Goal: Find specific page/section: Find specific page/section

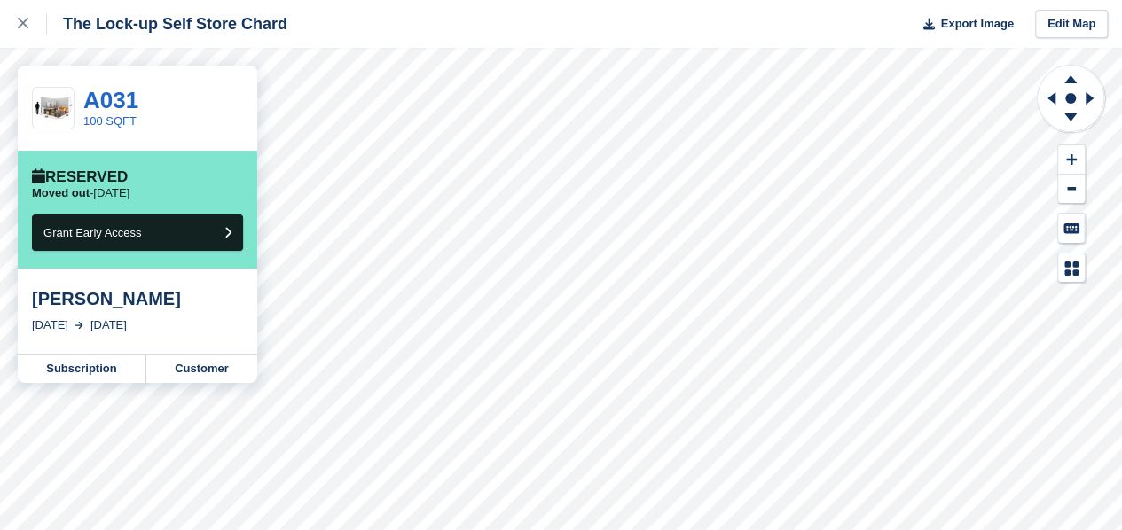
click at [26, 28] on icon at bounding box center [23, 23] width 11 height 11
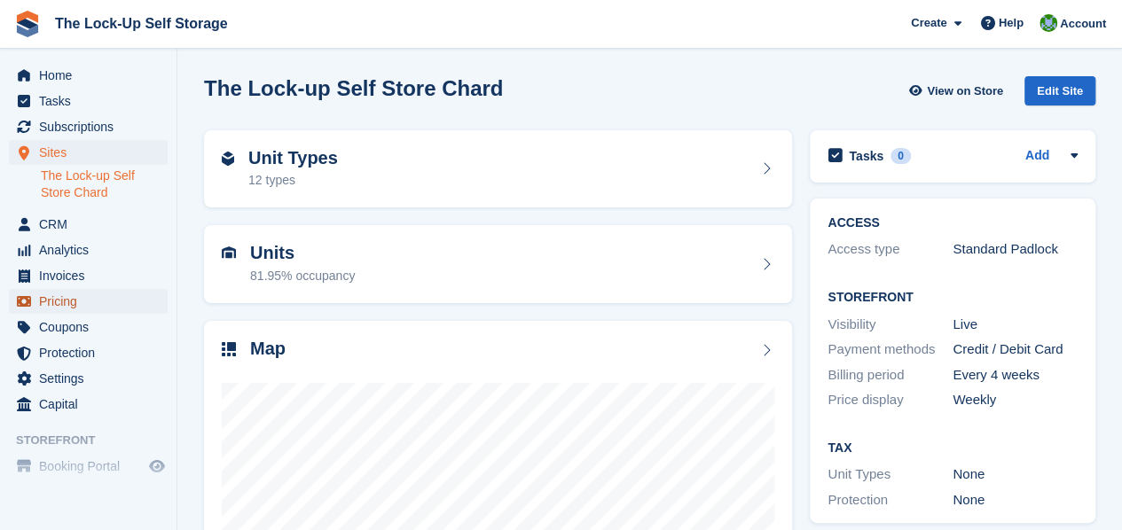
click at [85, 302] on span "Pricing" at bounding box center [92, 301] width 106 height 25
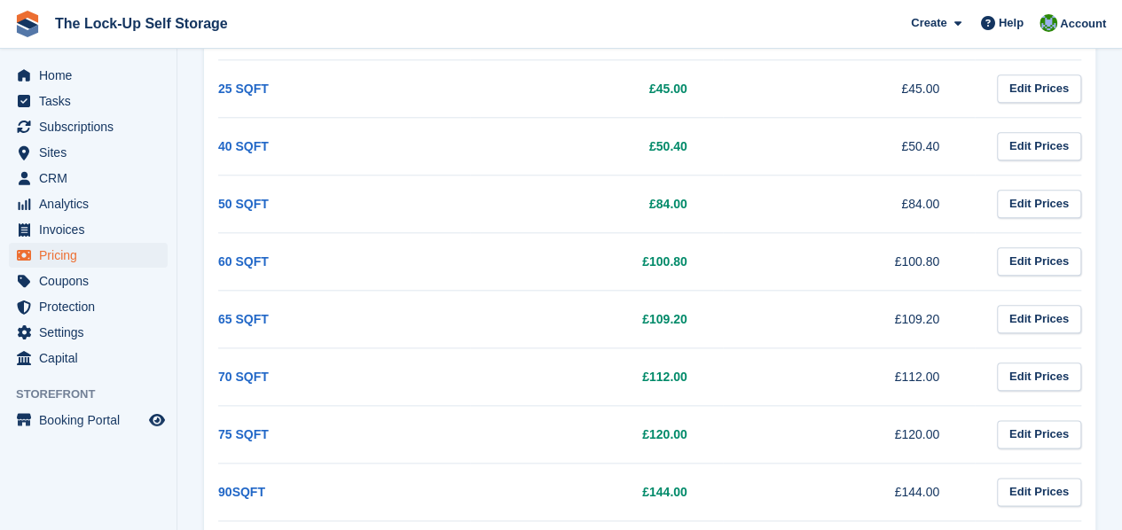
scroll to position [854, 0]
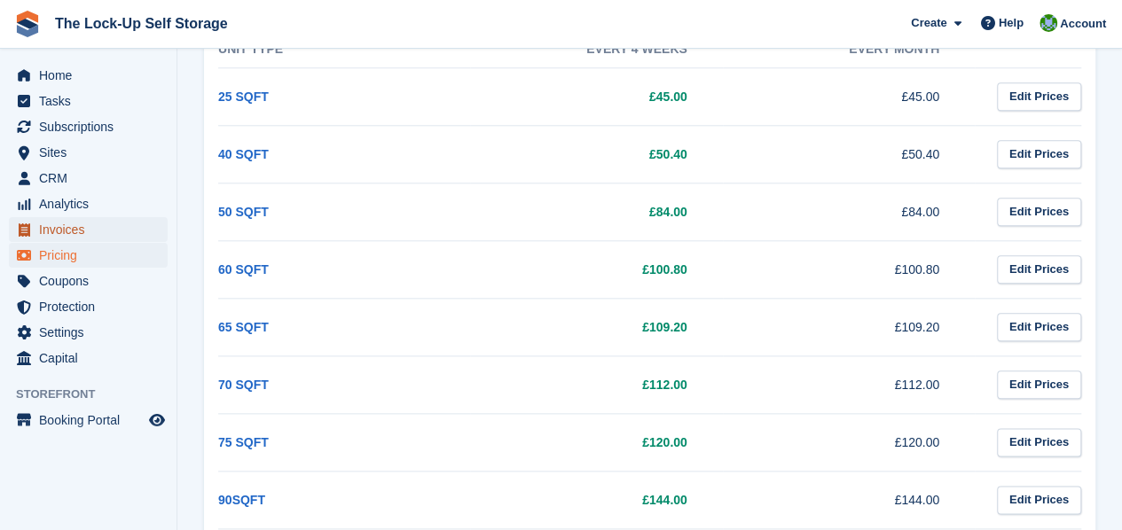
click at [86, 237] on span "Invoices" at bounding box center [92, 229] width 106 height 25
